Goal: Task Accomplishment & Management: Manage account settings

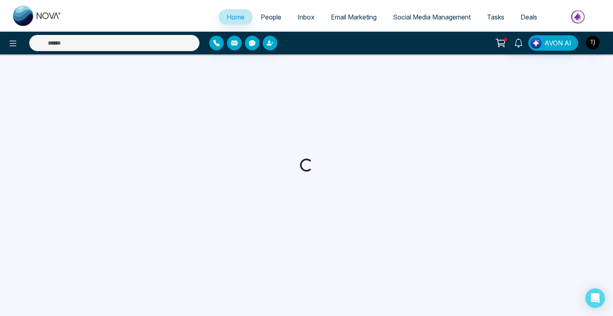
select select "*"
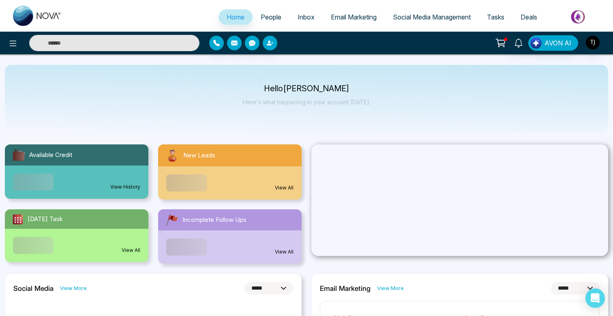
click at [349, 20] on span "Email Marketing" at bounding box center [354, 17] width 46 height 8
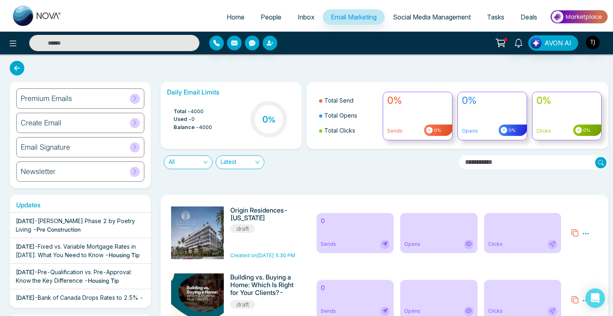
click at [107, 103] on div "Premium Emails" at bounding box center [80, 98] width 128 height 20
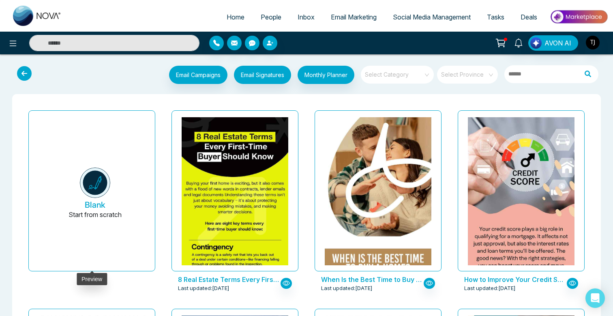
click at [90, 190] on img at bounding box center [95, 182] width 30 height 30
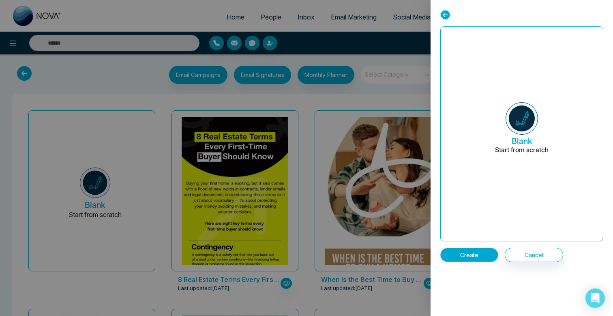
click at [475, 251] on button "Create" at bounding box center [469, 255] width 58 height 14
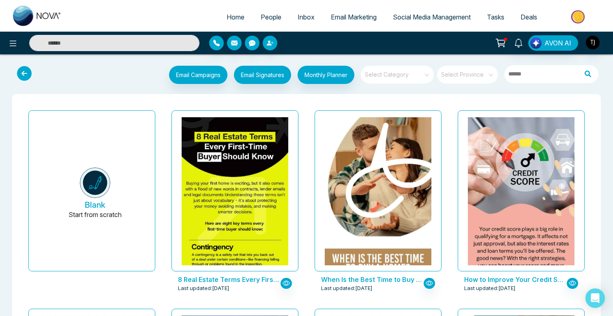
click at [414, 73] on input "search" at bounding box center [394, 72] width 58 height 12
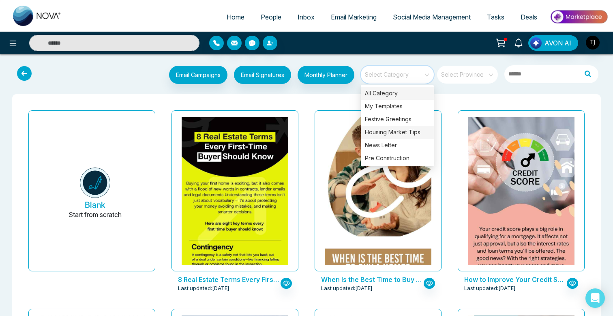
click at [401, 131] on div "Housing Market Tips" at bounding box center [397, 132] width 73 height 13
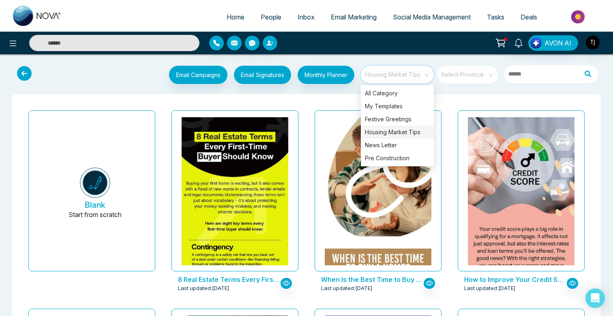
click at [454, 111] on div "How to Improve Your Credit Score Before Buying a Home- Florida Last updated: Se…" at bounding box center [520, 206] width 143 height 198
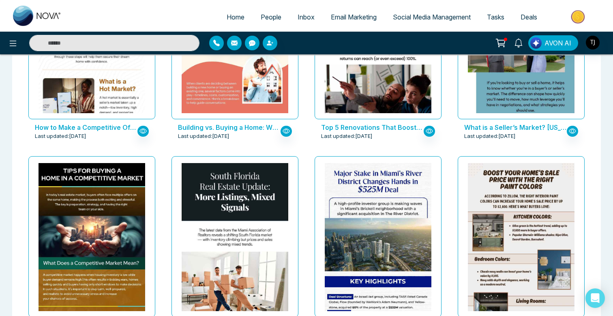
scroll to position [363, 0]
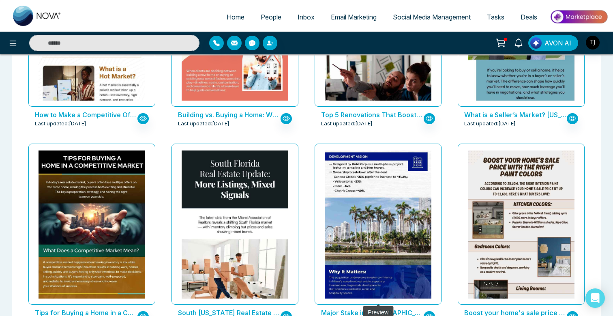
click at [409, 175] on img at bounding box center [377, 131] width 213 height 350
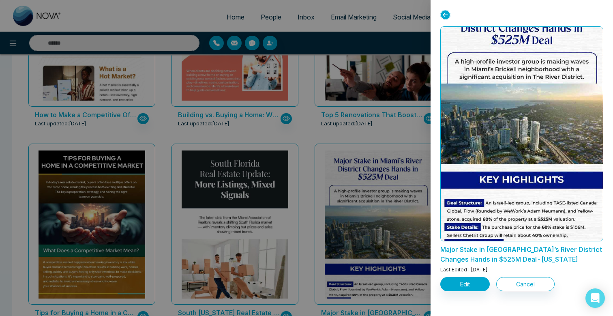
scroll to position [22, 0]
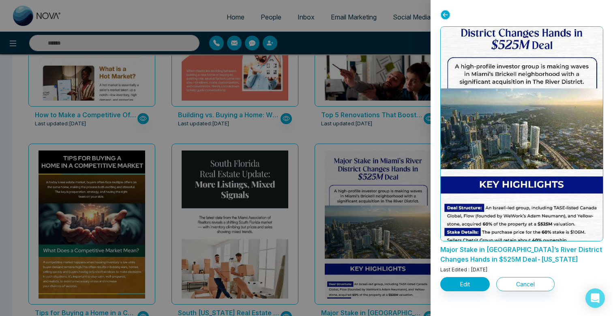
click at [446, 15] on icon at bounding box center [445, 15] width 10 height 10
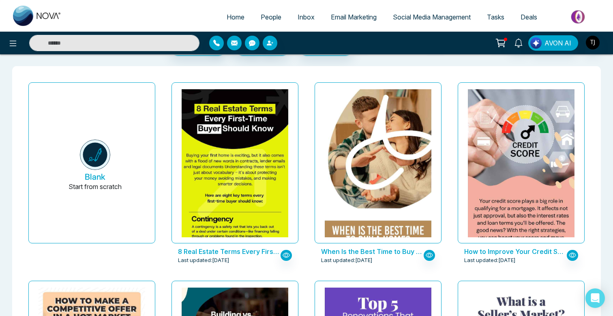
scroll to position [0, 0]
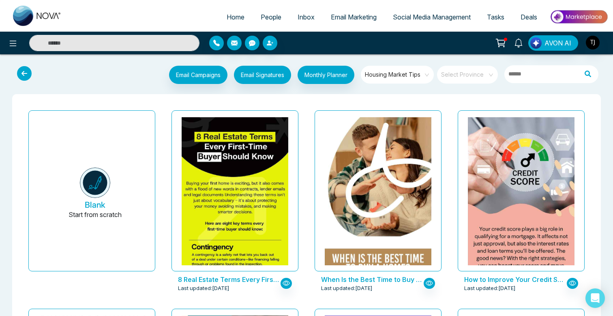
click at [389, 83] on div "Housing Market Tips" at bounding box center [397, 76] width 73 height 20
click at [401, 73] on span "Housing Market Tips" at bounding box center [398, 74] width 66 height 12
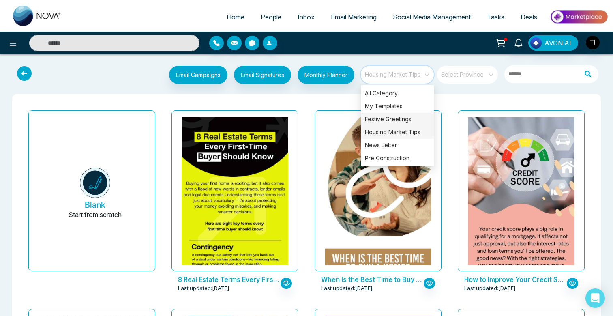
click at [396, 117] on div "Festive Greetings" at bounding box center [397, 119] width 73 height 13
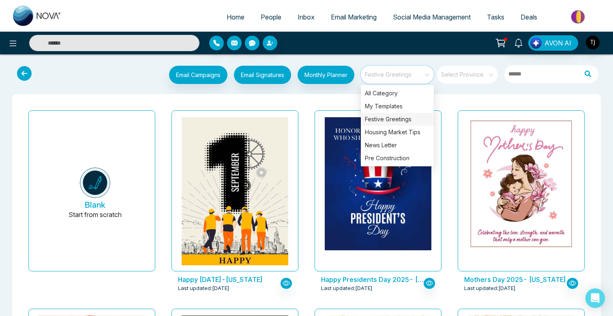
click at [454, 108] on div "Mothers Day 2025- Florida Last updated: Aug 20, 2025" at bounding box center [520, 206] width 143 height 198
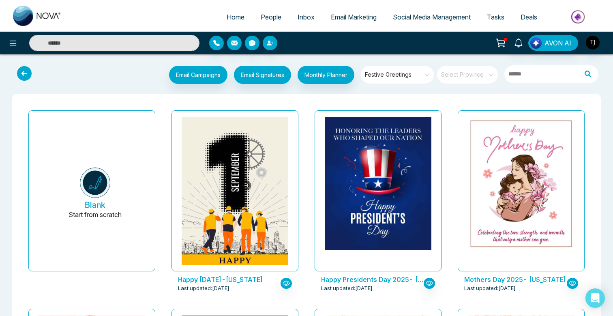
click at [419, 79] on span "Festive Greetings" at bounding box center [398, 74] width 66 height 12
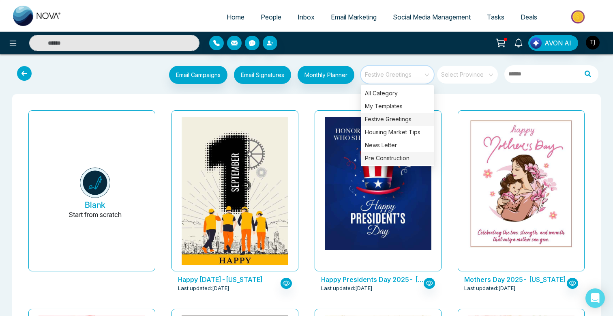
click at [406, 161] on div "Pre Construction" at bounding box center [397, 158] width 73 height 13
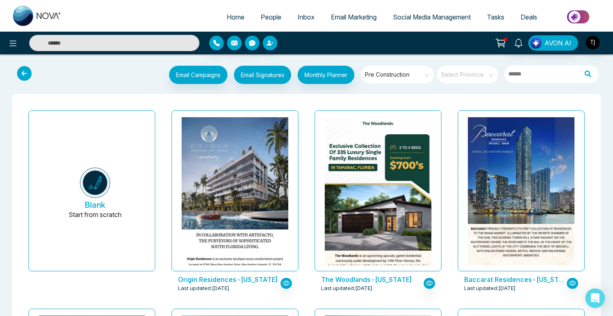
click at [453, 121] on div "Baccarat Residences-Florida Last updated: Aug 14, 2025" at bounding box center [520, 206] width 143 height 198
click at [414, 82] on span at bounding box center [394, 75] width 58 height 18
click at [14, 41] on icon at bounding box center [13, 43] width 10 height 10
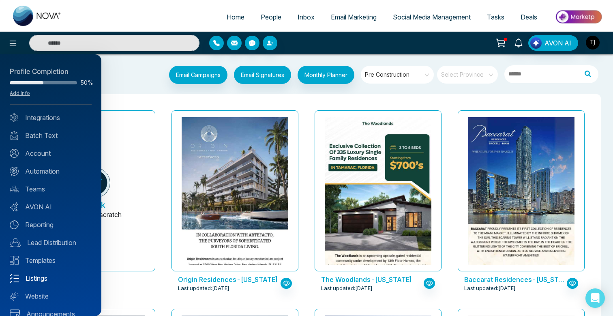
click at [42, 277] on link "Listings" at bounding box center [51, 278] width 82 height 10
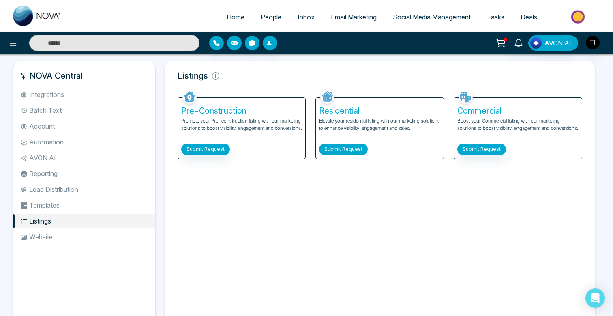
click at [330, 145] on button "Submit Request" at bounding box center [343, 148] width 49 height 11
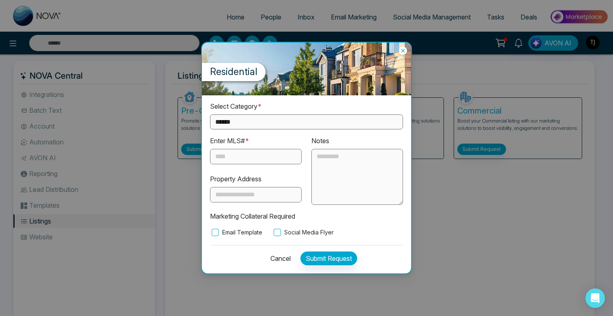
click at [242, 118] on select "**********" at bounding box center [306, 121] width 193 height 15
select select "**********"
click at [210, 115] on select "**********" at bounding box center [306, 121] width 193 height 15
click at [496, 237] on div "**********" at bounding box center [306, 158] width 613 height 316
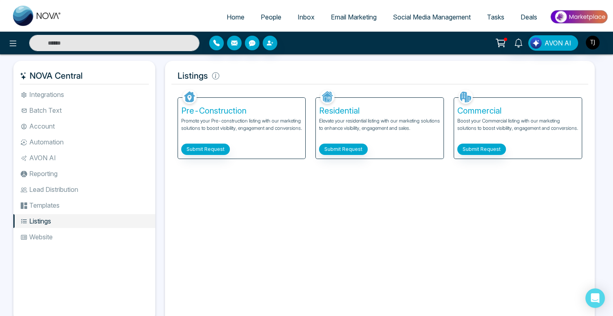
click at [352, 19] on span "Email Marketing" at bounding box center [354, 17] width 46 height 8
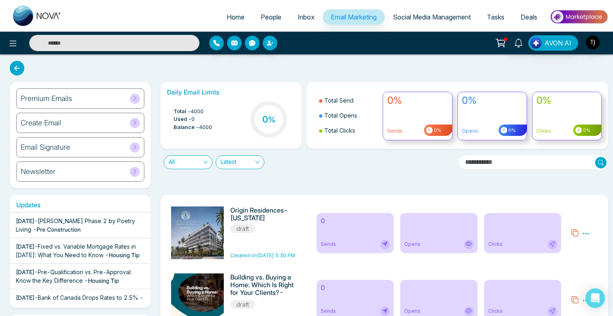
click at [83, 100] on div "Premium Emails" at bounding box center [80, 98] width 128 height 20
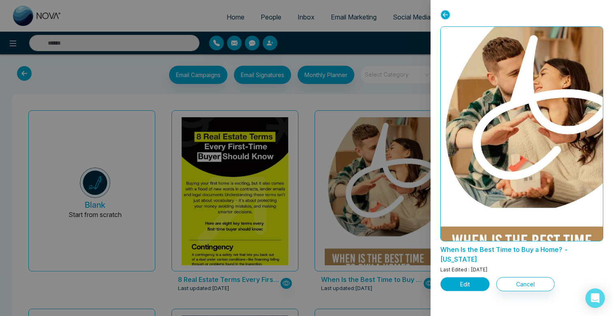
click at [466, 277] on button "Edit" at bounding box center [464, 284] width 49 height 14
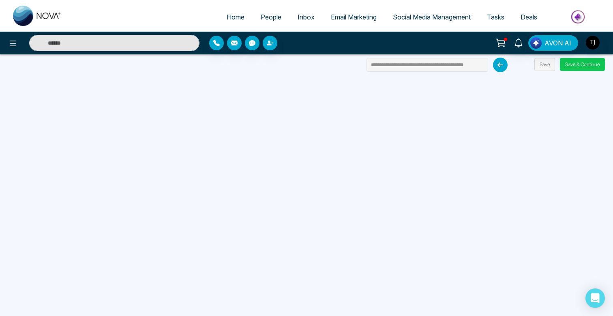
click at [577, 64] on button "Save & Continue" at bounding box center [582, 64] width 45 height 13
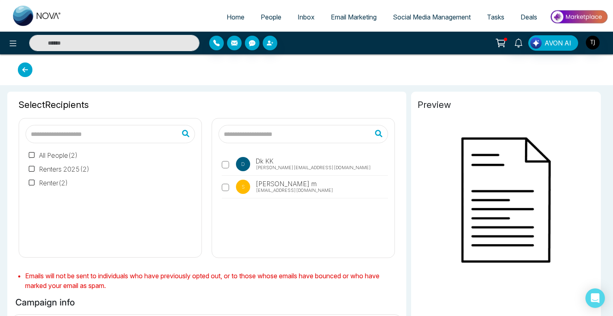
type input "**********"
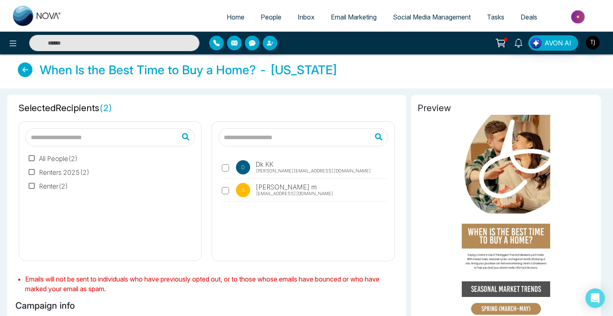
click at [267, 20] on span "People" at bounding box center [271, 17] width 21 height 8
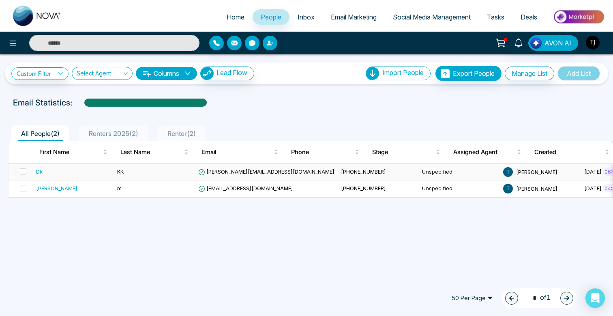
click at [163, 172] on td "KK" at bounding box center [154, 172] width 81 height 17
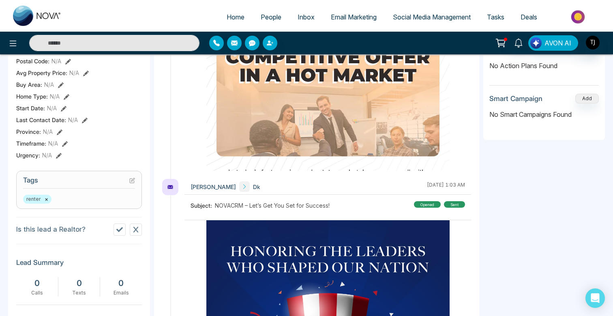
scroll to position [0, 153]
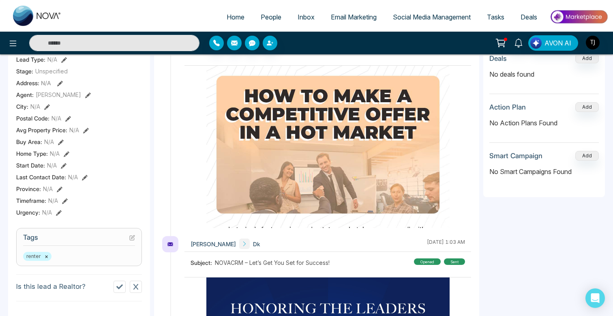
click at [123, 138] on section "Details Phone: +12263425747 Default Email: sam@novacrm.ca Default Source: Refer…" at bounding box center [79, 106] width 126 height 225
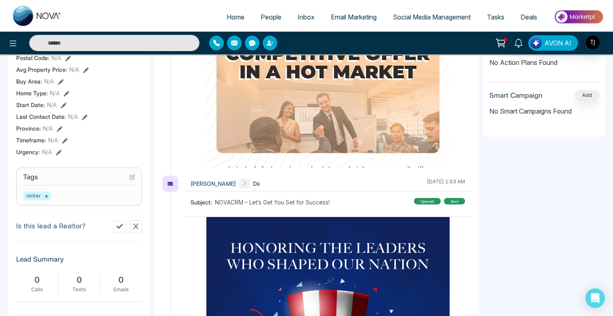
scroll to position [0, 0]
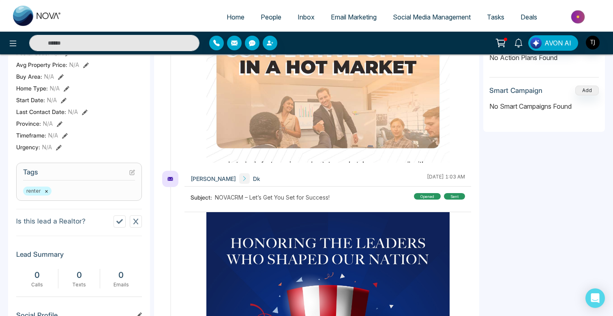
click at [119, 224] on icon at bounding box center [119, 221] width 6 height 5
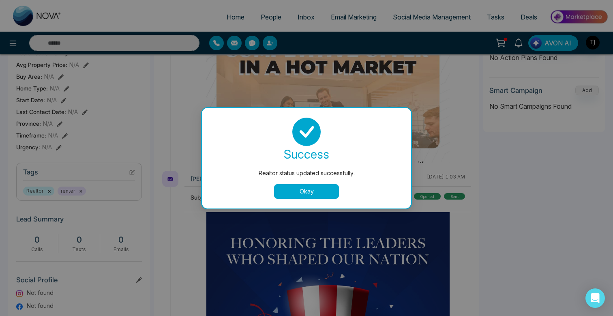
click at [312, 191] on button "Okay" at bounding box center [306, 191] width 65 height 15
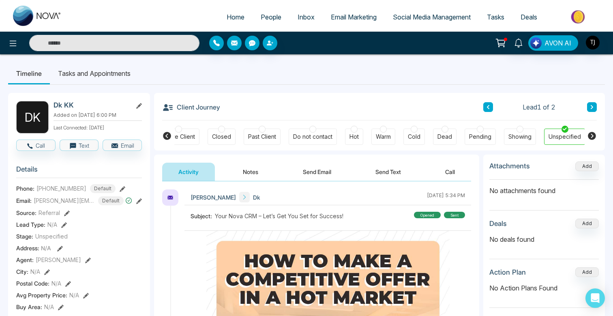
click at [266, 18] on span "People" at bounding box center [271, 17] width 21 height 8
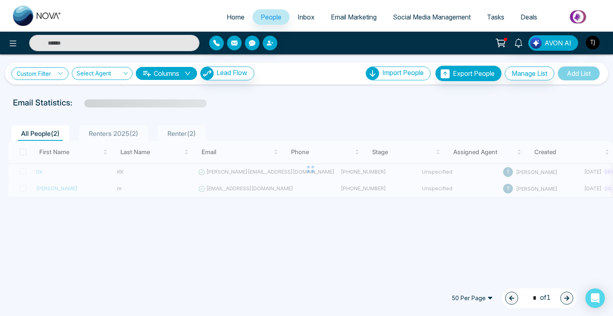
click at [47, 74] on link "Custom Filter" at bounding box center [39, 73] width 57 height 13
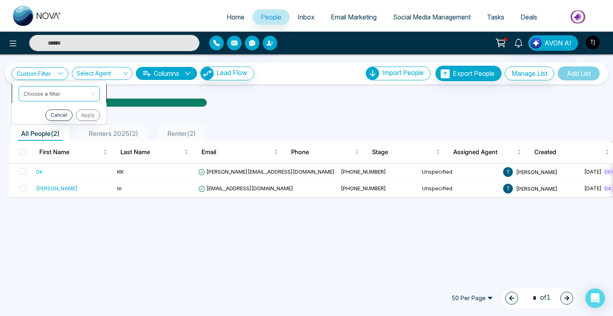
click at [62, 88] on input "search" at bounding box center [56, 92] width 66 height 12
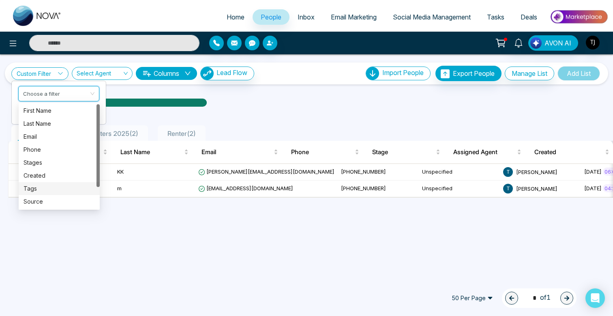
click at [46, 184] on div "Tags" at bounding box center [58, 188] width 71 height 9
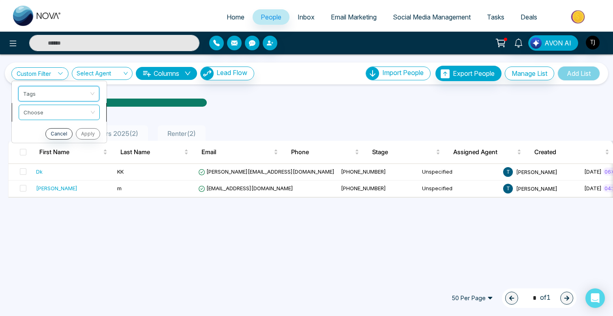
click at [43, 112] on input "search" at bounding box center [56, 111] width 66 height 12
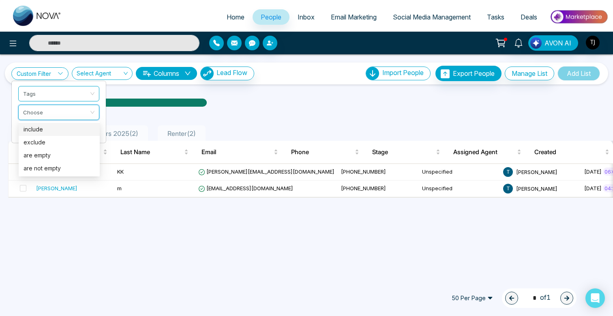
click at [41, 128] on div "include" at bounding box center [58, 129] width 71 height 9
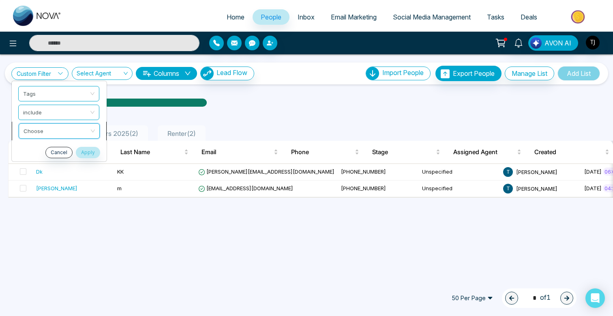
click at [43, 128] on input "search" at bounding box center [56, 130] width 66 height 12
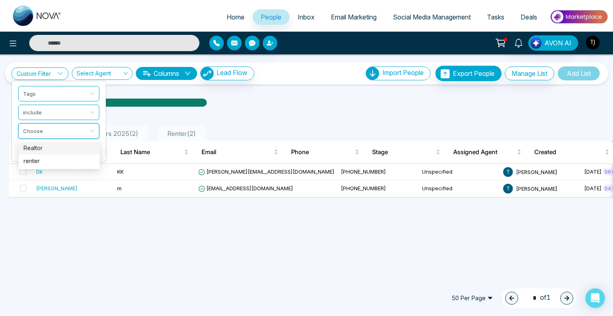
click at [40, 150] on div "Realtor" at bounding box center [58, 147] width 71 height 9
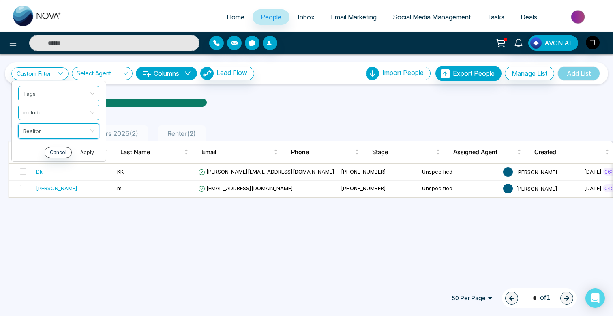
click at [94, 153] on button "Apply" at bounding box center [87, 152] width 24 height 11
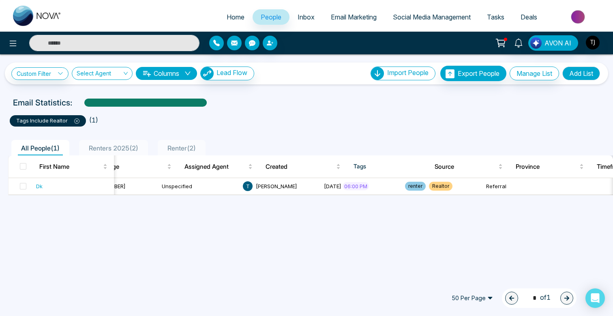
scroll to position [0, 304]
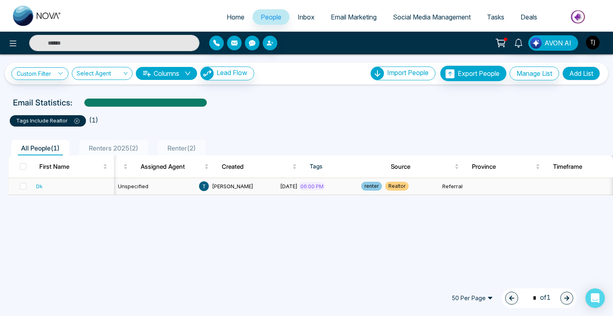
click at [26, 186] on td at bounding box center [21, 186] width 24 height 17
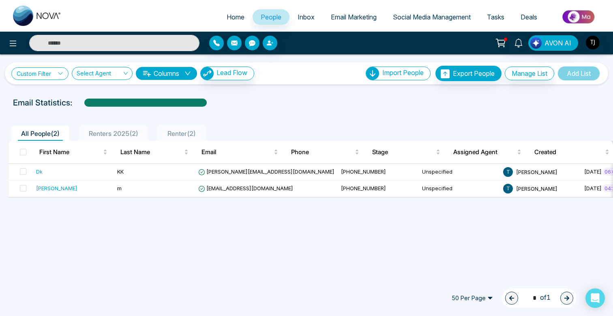
click at [43, 74] on link "Custom Filter" at bounding box center [39, 73] width 57 height 13
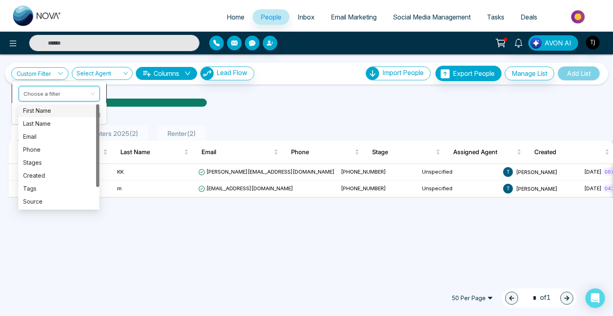
click at [50, 92] on input "search" at bounding box center [56, 92] width 66 height 12
click at [41, 189] on div "Tags" at bounding box center [58, 188] width 71 height 9
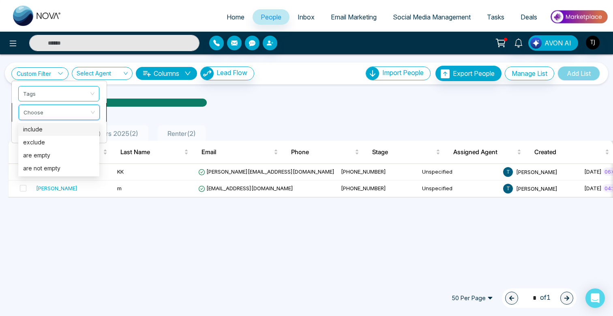
click at [50, 109] on input "search" at bounding box center [56, 111] width 66 height 12
click at [47, 127] on div "include" at bounding box center [58, 129] width 71 height 9
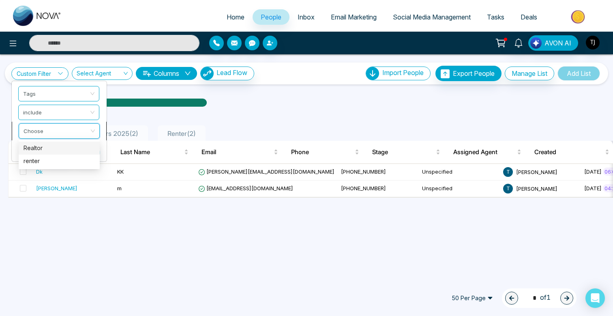
click at [46, 134] on input "search" at bounding box center [56, 130] width 66 height 12
click at [47, 148] on div "Realtor" at bounding box center [58, 147] width 71 height 9
click at [85, 150] on button "Apply" at bounding box center [87, 152] width 24 height 11
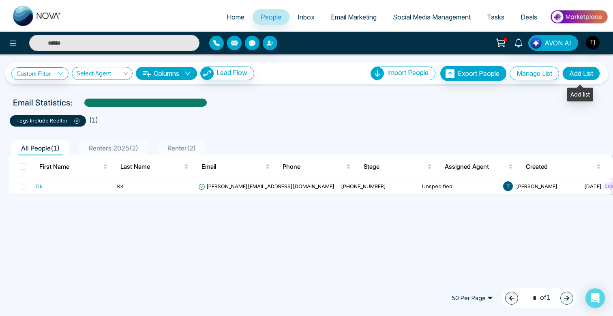
click at [580, 72] on button "Add List" at bounding box center [581, 73] width 38 height 14
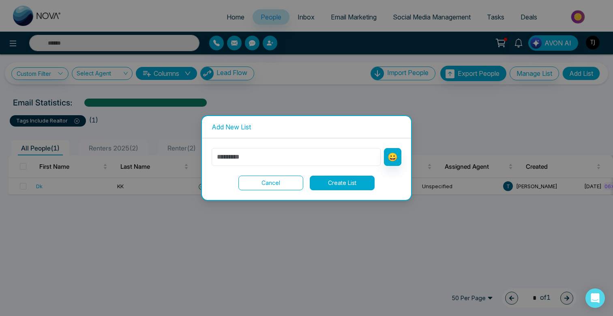
click at [279, 159] on input "text" at bounding box center [295, 157] width 169 height 18
type input "********"
click at [335, 182] on button "Create List" at bounding box center [342, 182] width 65 height 15
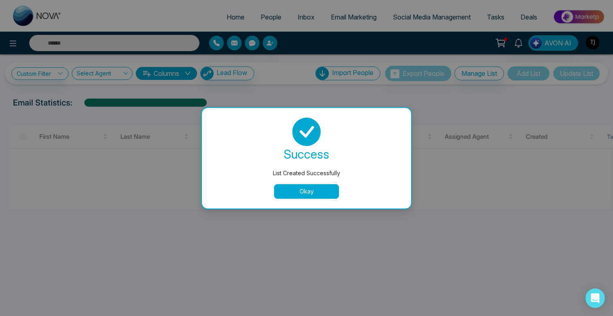
click at [322, 192] on button "Okay" at bounding box center [306, 191] width 65 height 15
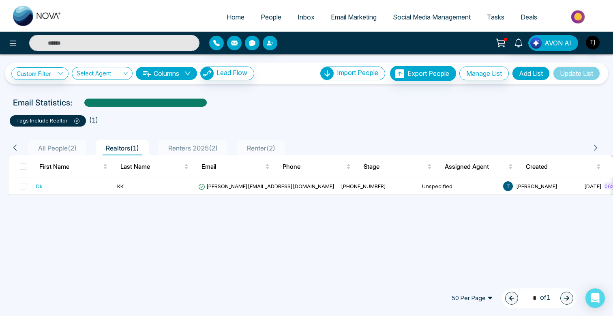
click at [364, 15] on span "Email Marketing" at bounding box center [354, 17] width 46 height 8
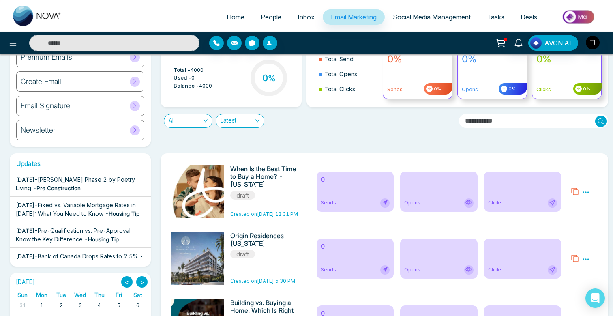
scroll to position [51, 0]
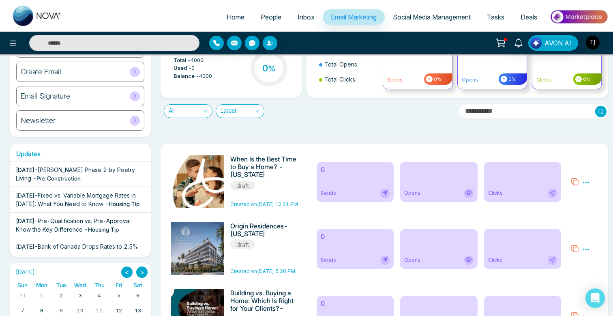
click at [583, 186] on icon at bounding box center [585, 182] width 7 height 7
click at [569, 206] on link "Edit" at bounding box center [566, 205] width 10 height 7
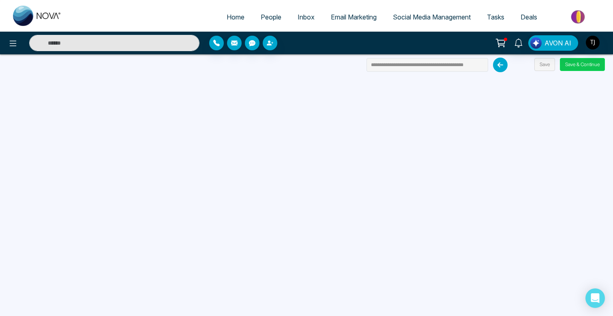
click at [577, 67] on button "Save & Continue" at bounding box center [582, 64] width 45 height 13
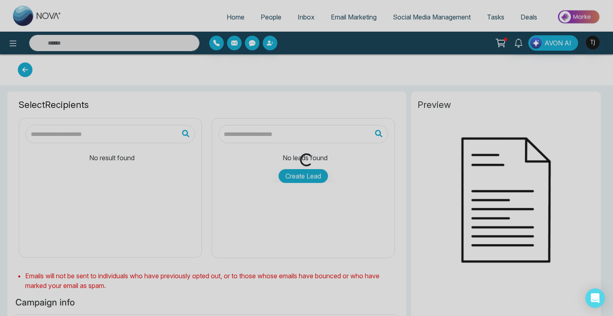
type input "**********"
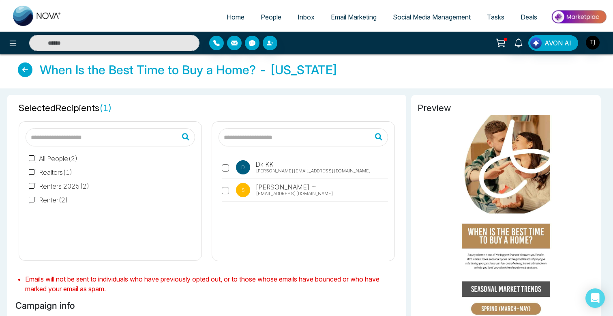
click at [423, 15] on span "Social Media Management" at bounding box center [432, 17] width 78 height 8
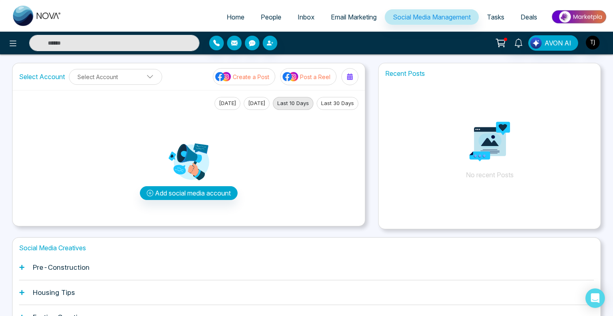
scroll to position [6, 0]
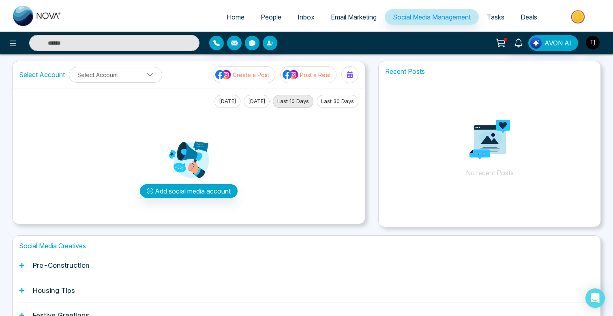
click at [317, 81] on button "Post a Reel" at bounding box center [308, 74] width 56 height 17
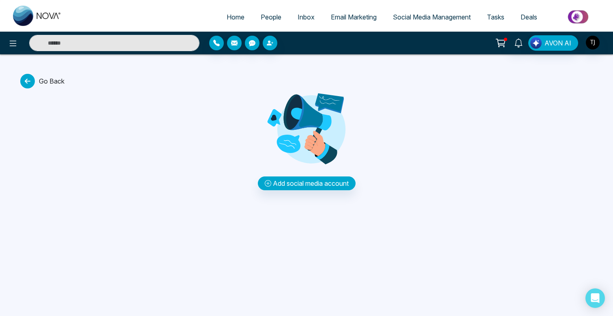
click at [53, 83] on span "Go Back" at bounding box center [42, 81] width 44 height 15
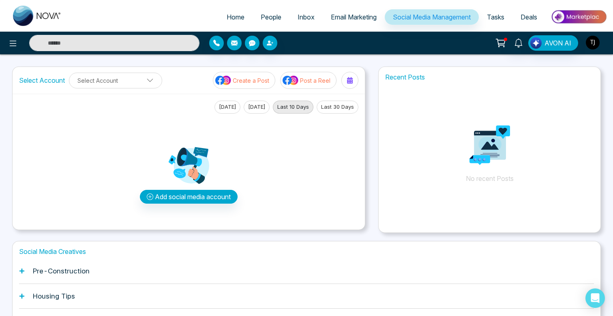
click at [595, 43] on img "button" at bounding box center [592, 43] width 14 height 14
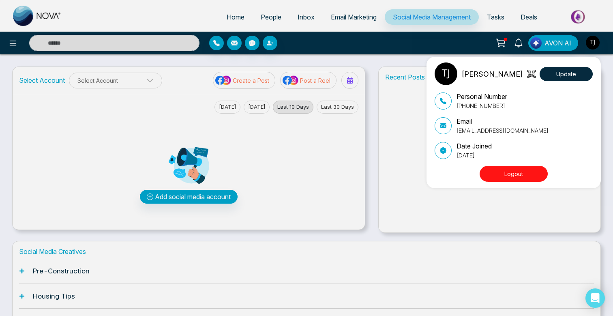
click at [517, 174] on button "Logout" at bounding box center [513, 174] width 68 height 16
